Goal: Navigation & Orientation: Go to known website

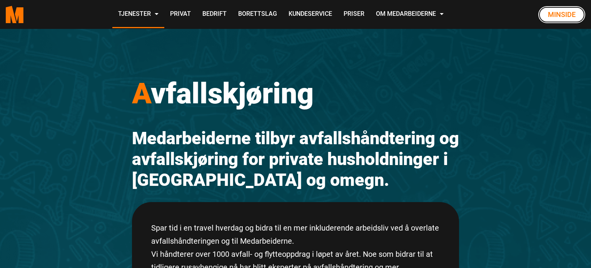
click at [562, 13] on link "Minside" at bounding box center [562, 14] width 47 height 17
